Goal: Error: Check status

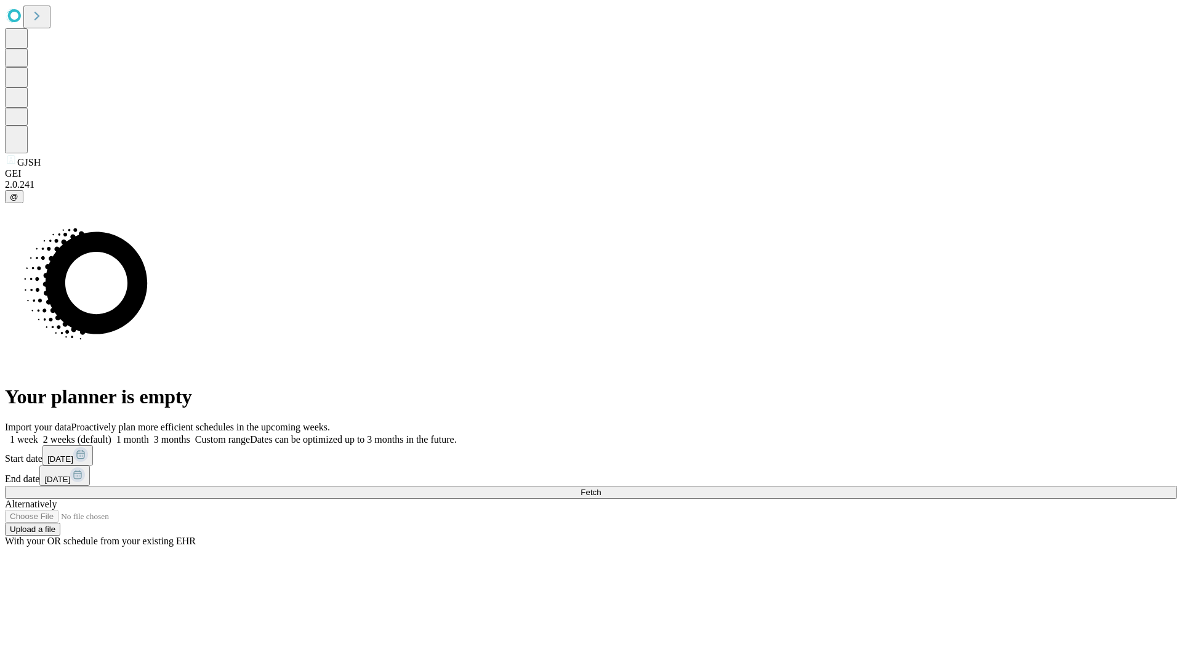
click at [601, 487] on span "Fetch" at bounding box center [590, 491] width 20 height 9
